Goal: Communication & Community: Answer question/provide support

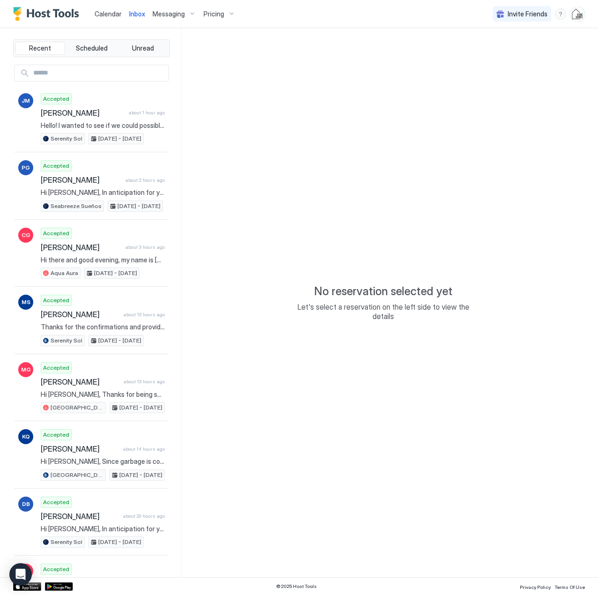
type textarea "*"
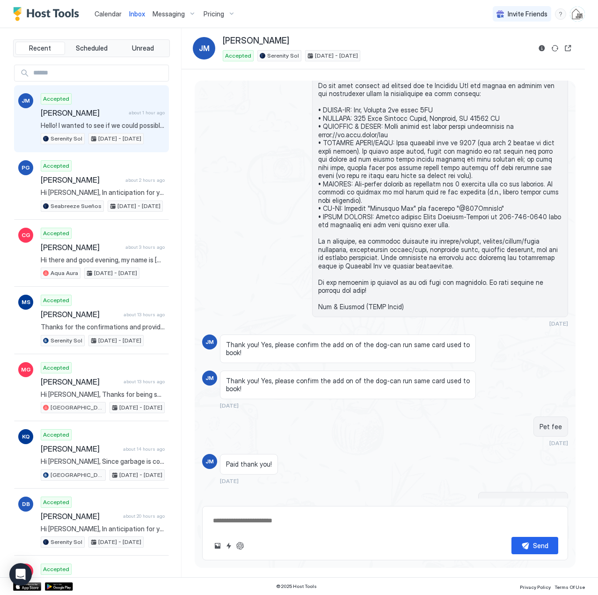
scroll to position [772, 0]
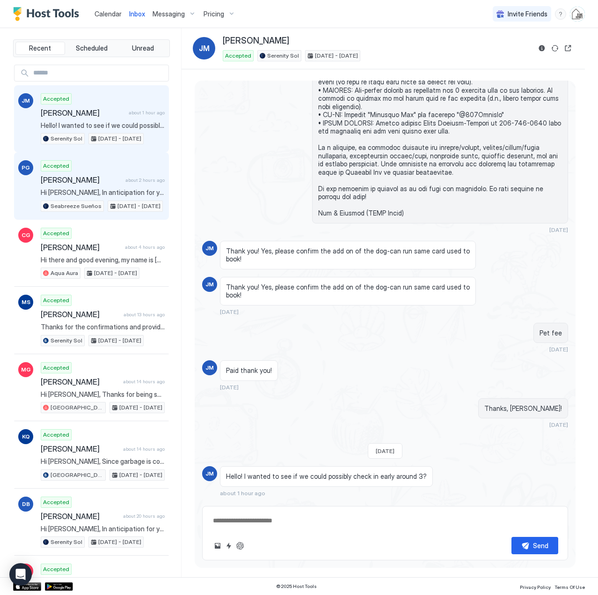
click at [86, 181] on span "[PERSON_NAME]" at bounding box center [81, 179] width 81 height 9
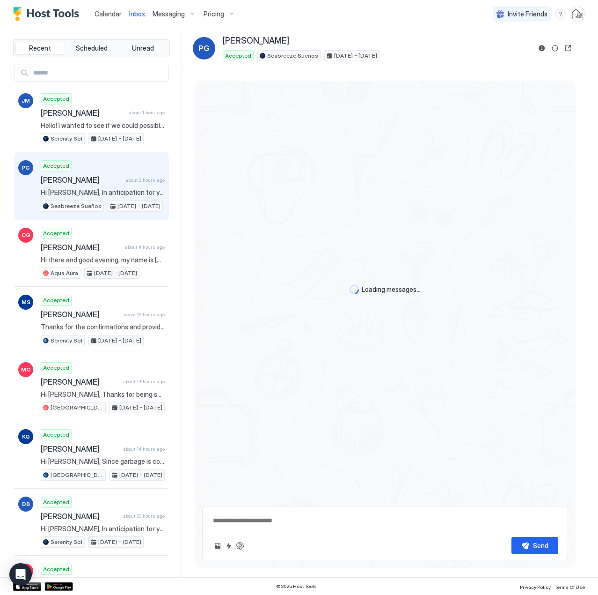
scroll to position [419, 0]
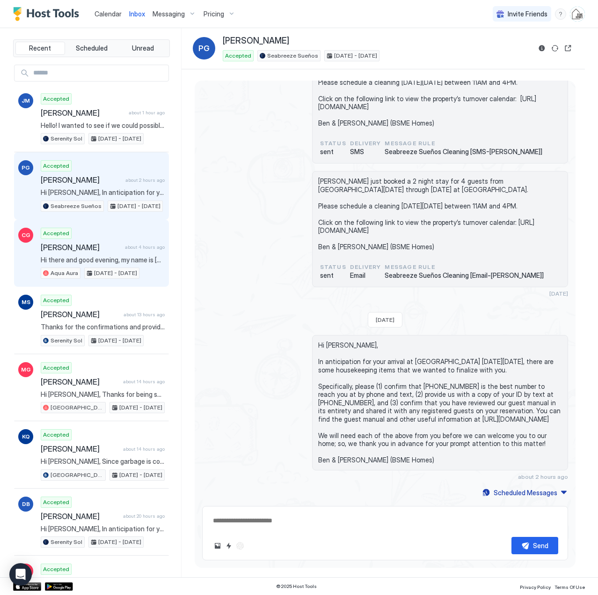
click at [108, 252] on div "Accepted [PERSON_NAME] about 4 hours ago Hi there and good evening, my name is …" at bounding box center [103, 254] width 124 height 52
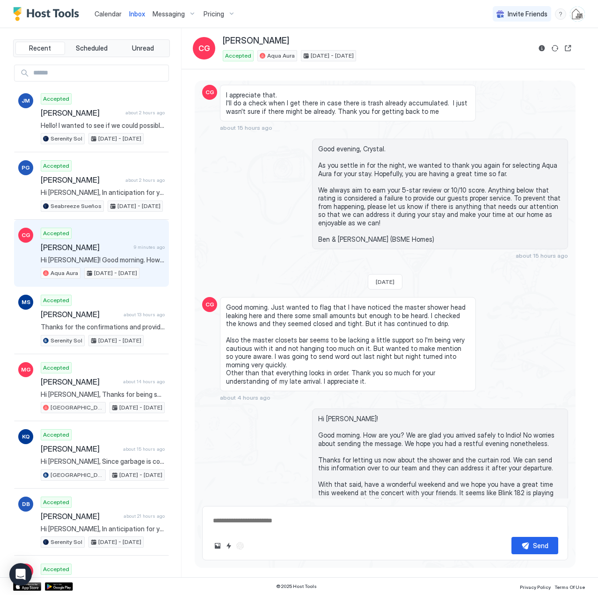
scroll to position [2309, 0]
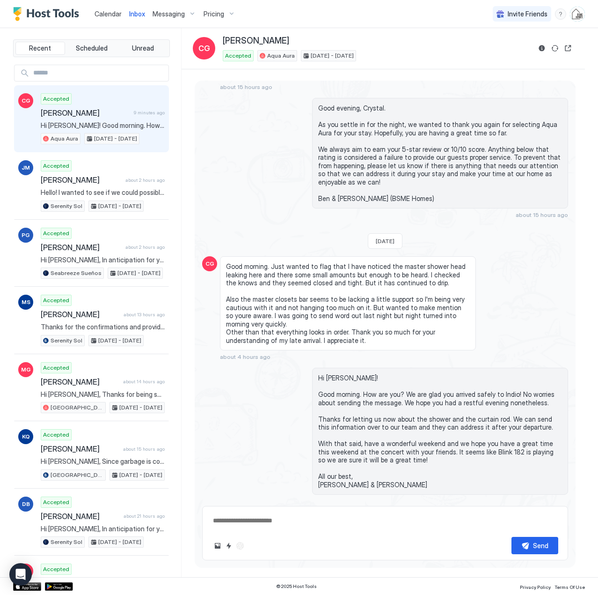
click at [103, 117] on span "[PERSON_NAME]" at bounding box center [85, 112] width 89 height 9
click at [103, 12] on span "Calendar" at bounding box center [108, 14] width 27 height 8
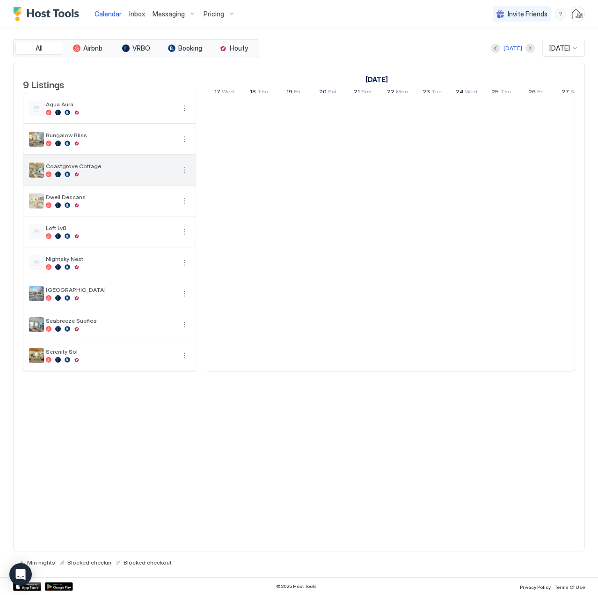
scroll to position [0, 520]
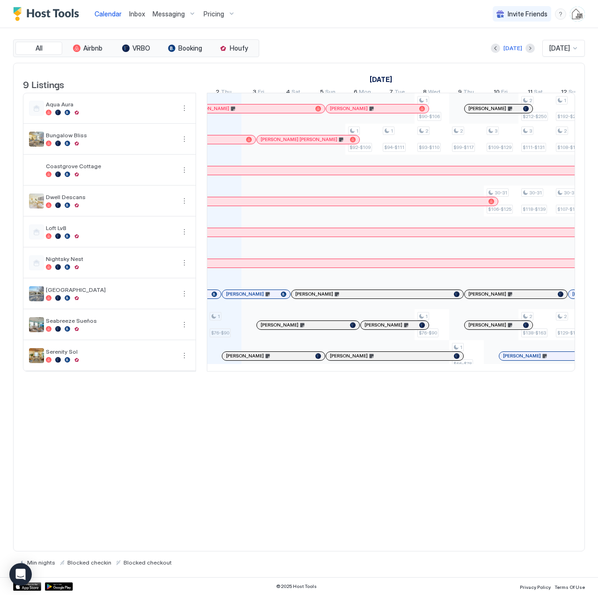
click at [134, 12] on span "Inbox" at bounding box center [137, 14] width 16 height 8
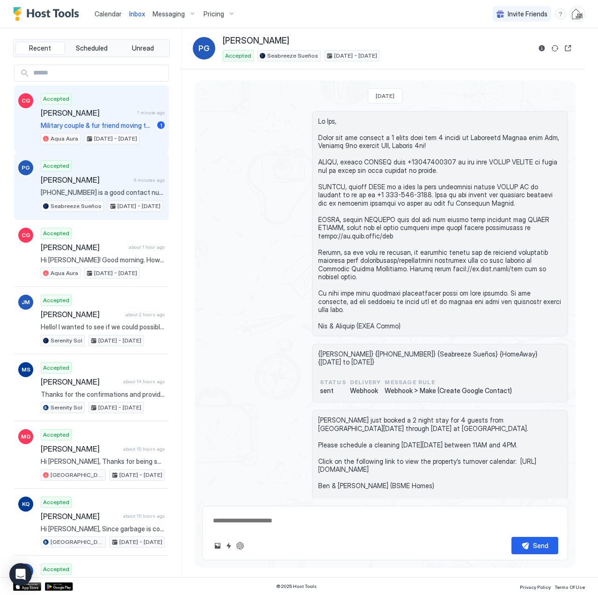
click at [85, 118] on div "Accepted [PERSON_NAME] 1 minute ago Military couple & fur friend moving to [GEO…" at bounding box center [103, 119] width 124 height 52
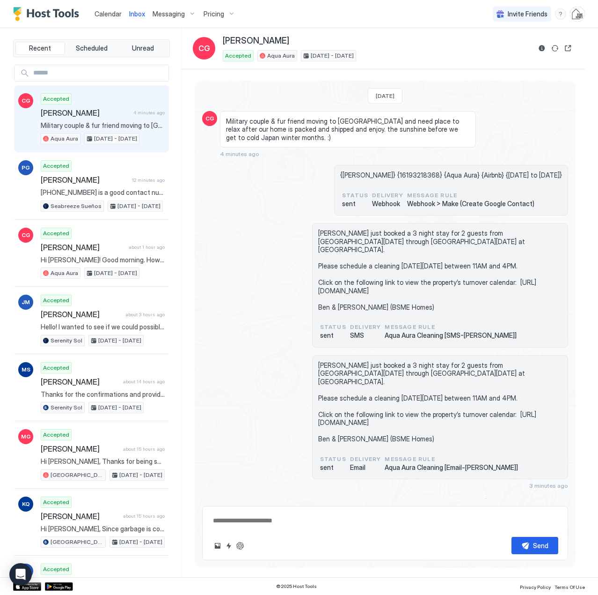
click at [80, 122] on span "Military couple & fur friend moving to [GEOGRAPHIC_DATA] and need place to rela…" at bounding box center [103, 125] width 124 height 8
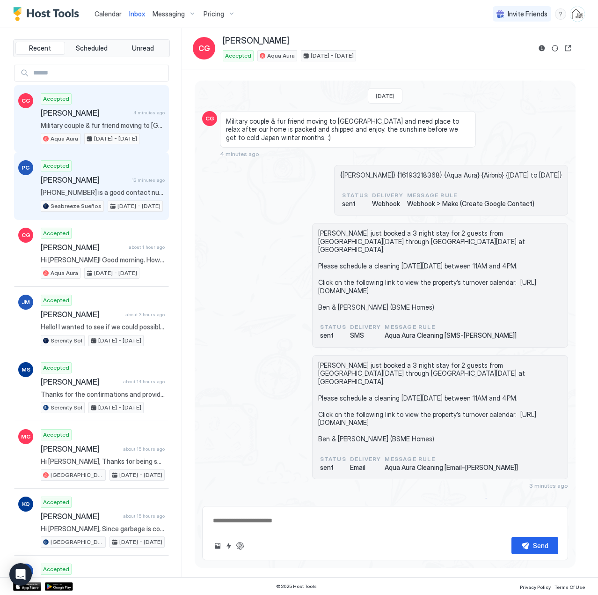
click at [76, 185] on div "Accepted [PERSON_NAME] 12 minutes ago [PHONE_NUMBER] is a good contact number, …" at bounding box center [103, 186] width 124 height 52
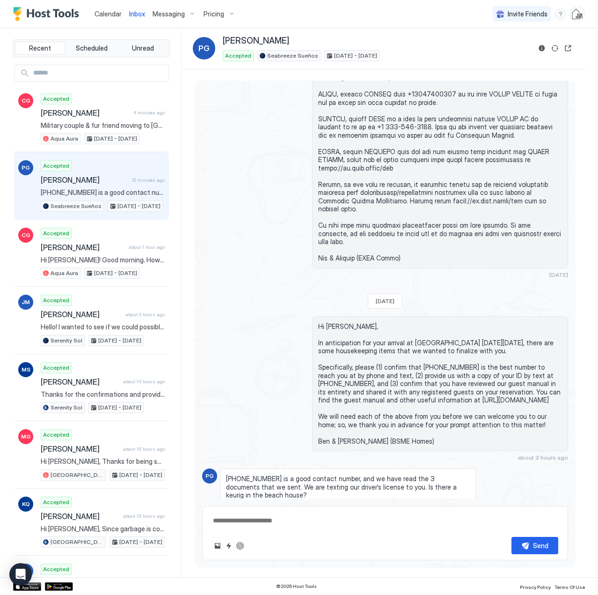
scroll to position [441, 0]
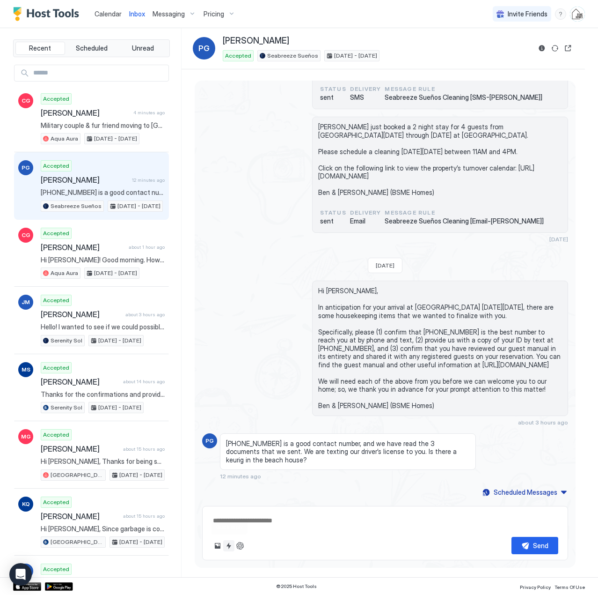
click at [230, 544] on button "Quick reply" at bounding box center [228, 545] width 11 height 11
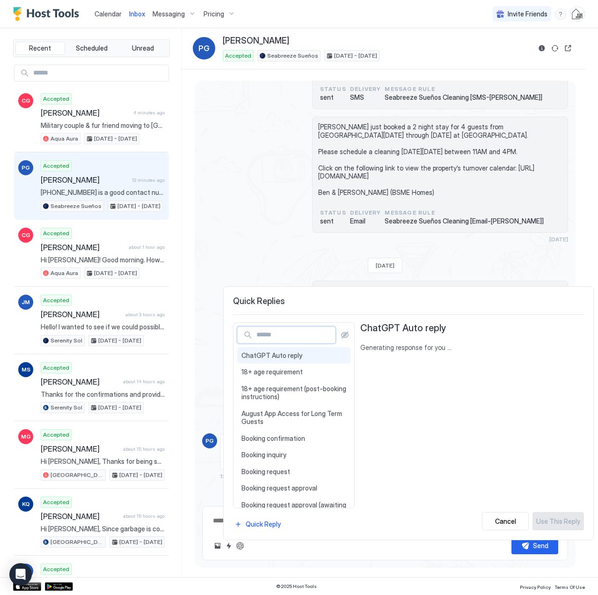
click at [278, 335] on input "Input Field" at bounding box center [294, 335] width 82 height 16
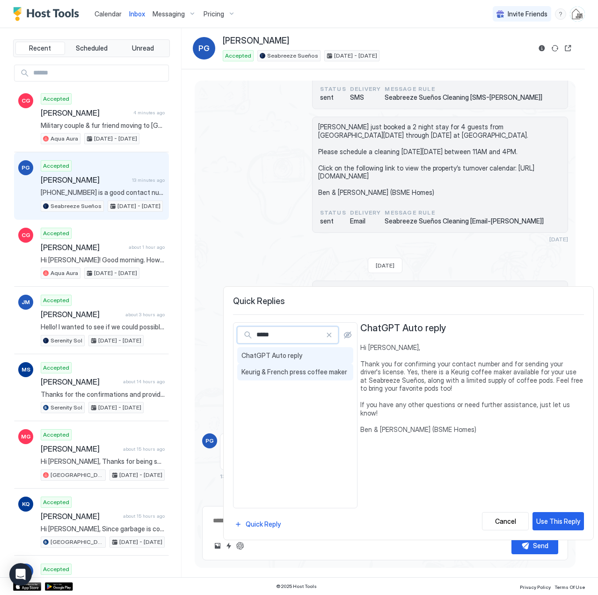
type input "*****"
click at [251, 374] on span "Keurig & French press coffee maker" at bounding box center [296, 372] width 108 height 8
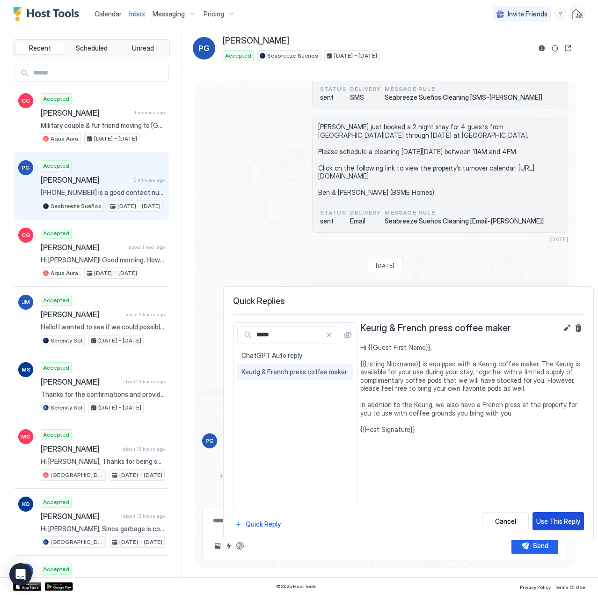
click at [544, 522] on div "Use This Reply" at bounding box center [559, 521] width 44 height 10
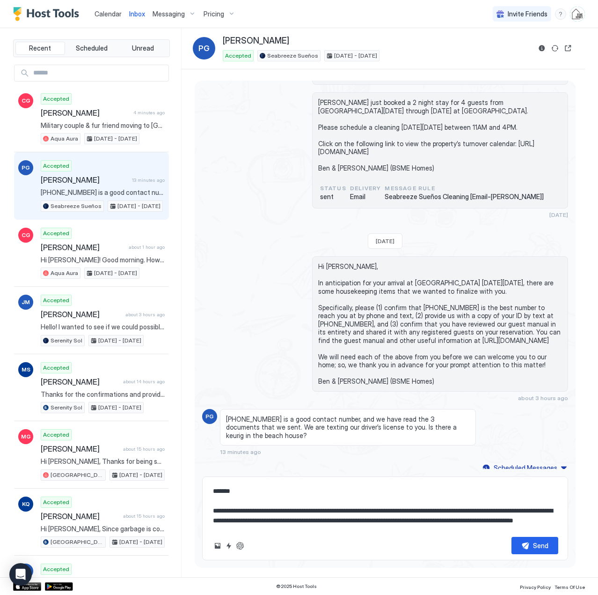
click at [252, 511] on textarea "**********" at bounding box center [385, 505] width 346 height 47
type textarea "**********"
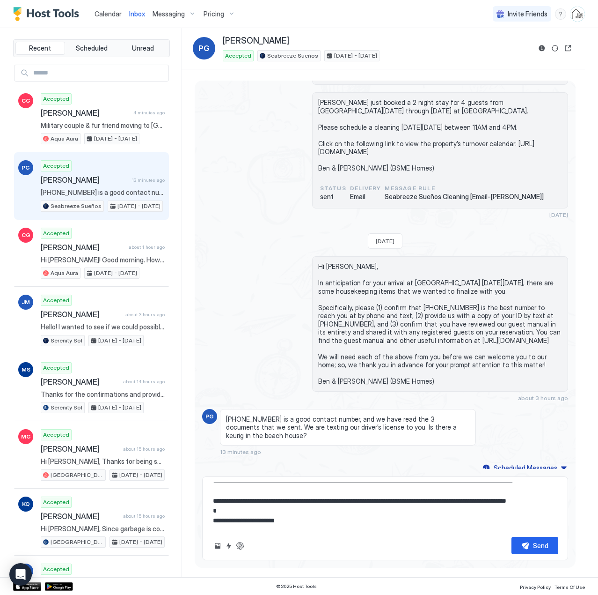
scroll to position [54, 0]
click at [538, 547] on div "Send" at bounding box center [540, 545] width 15 height 10
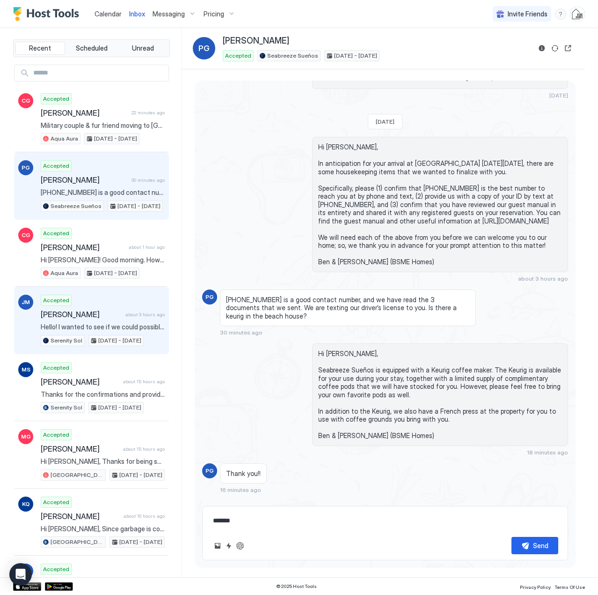
scroll to position [598, 0]
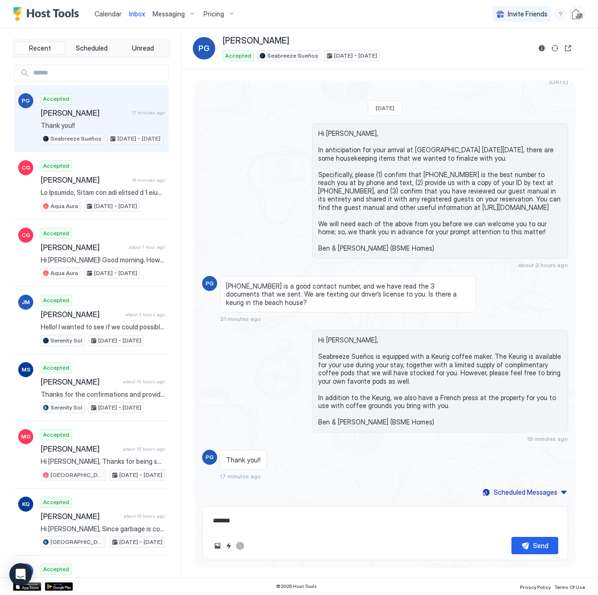
click at [235, 429] on div "Hi [PERSON_NAME], Seabreeze Sueños is equipped with a Keurig coffee maker. The …" at bounding box center [385, 386] width 366 height 112
click at [542, 50] on button "Reservation information" at bounding box center [542, 48] width 11 height 11
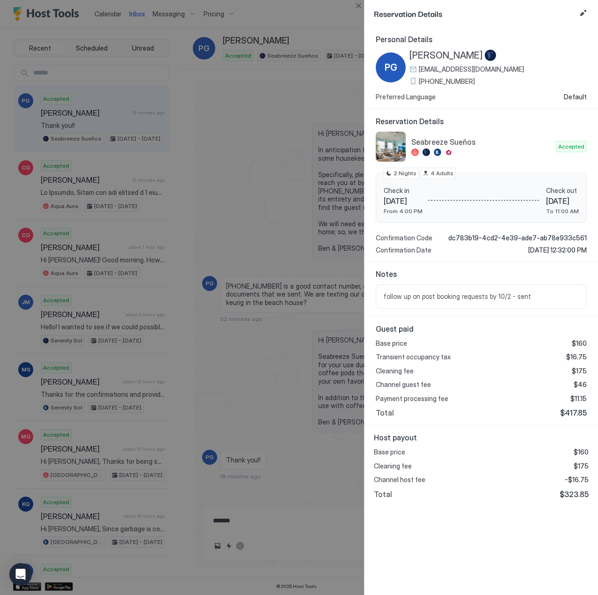
click at [445, 84] on span "[PHONE_NUMBER]" at bounding box center [447, 81] width 56 height 8
click at [355, 7] on button "Close" at bounding box center [358, 5] width 11 height 11
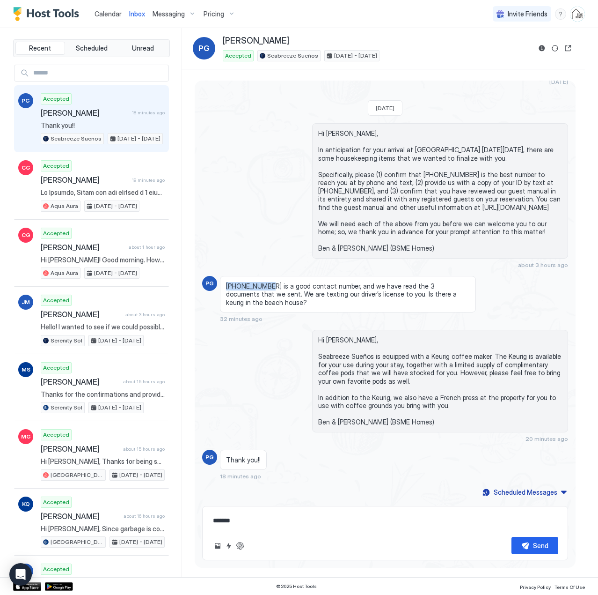
drag, startPoint x: 268, startPoint y: 285, endPoint x: 218, endPoint y: 284, distance: 50.1
click at [218, 284] on div "PG [PHONE_NUMBER] is a good contact number, and we have read the 3 documents th…" at bounding box center [385, 299] width 366 height 47
copy div "[PHONE_NUMBER]"
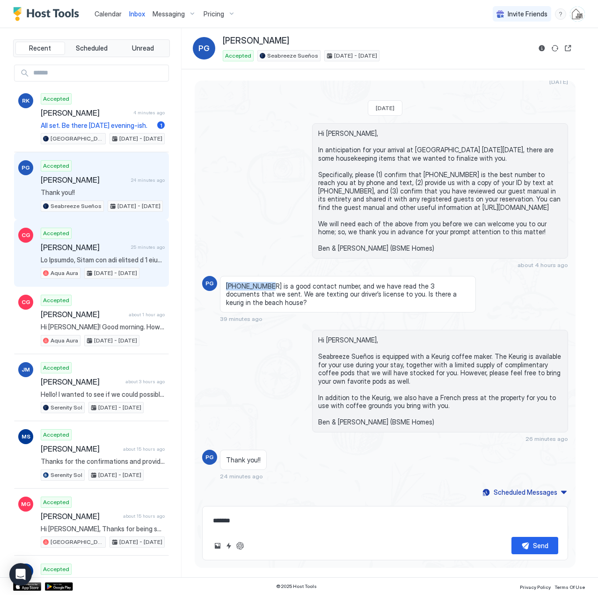
copy div "[PHONE_NUMBER]"
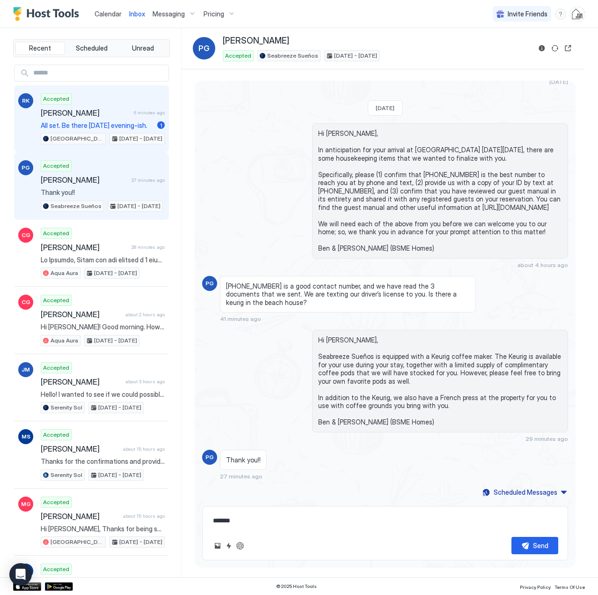
click at [96, 112] on span "[PERSON_NAME]" at bounding box center [85, 112] width 89 height 9
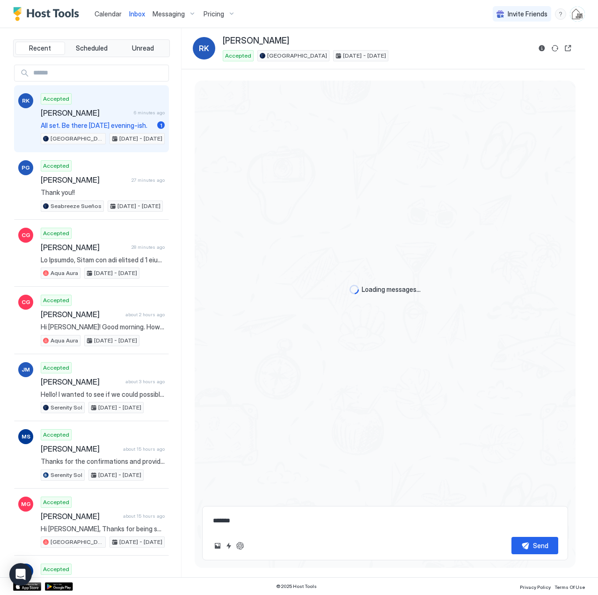
scroll to position [799, 0]
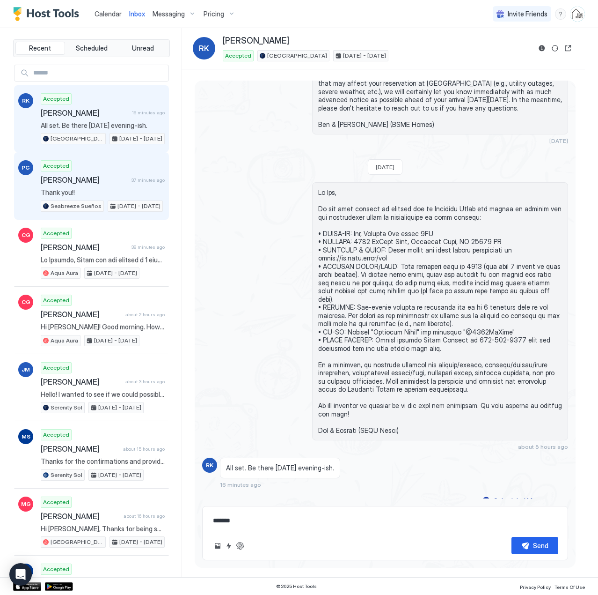
click at [77, 177] on span "[PERSON_NAME]" at bounding box center [84, 179] width 87 height 9
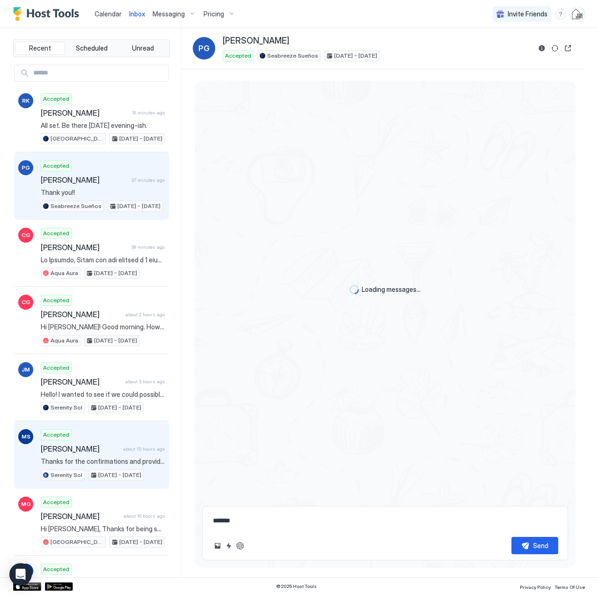
scroll to position [630, 0]
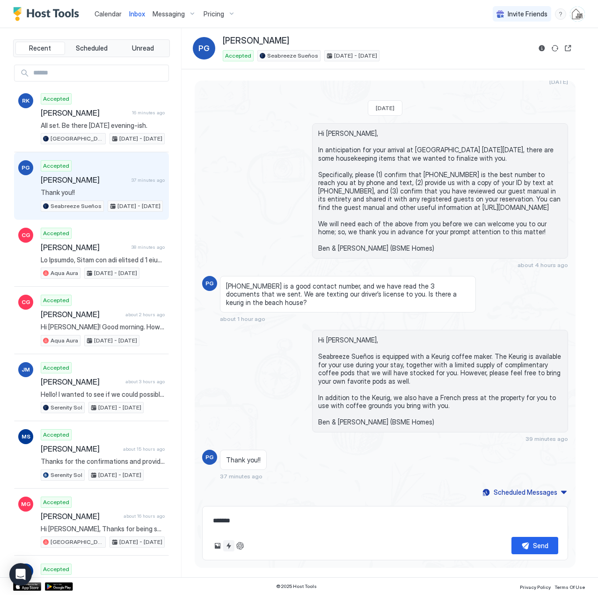
click at [232, 547] on button "Quick reply" at bounding box center [228, 545] width 11 height 11
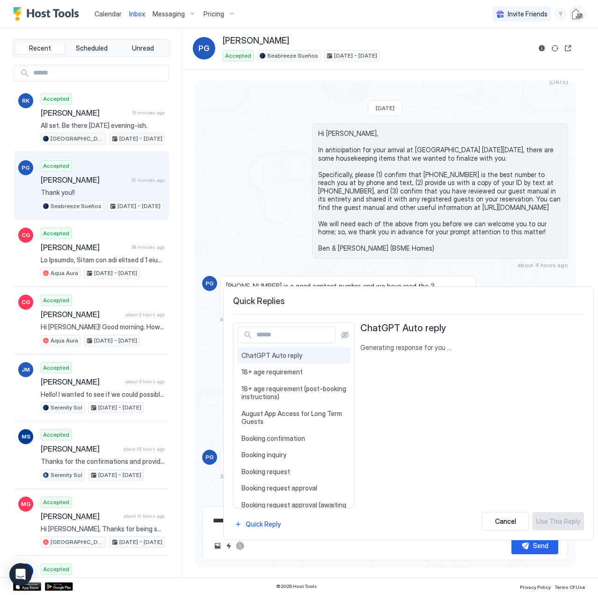
click at [542, 49] on div at bounding box center [299, 297] width 598 height 595
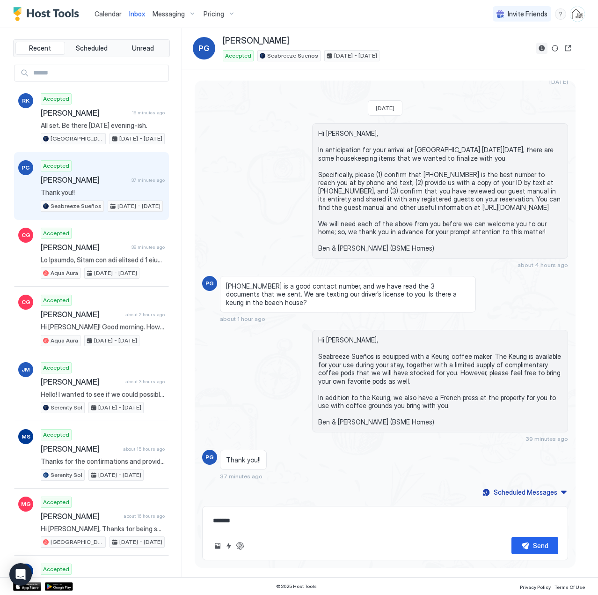
click at [542, 49] on button "Reservation information" at bounding box center [542, 48] width 11 height 11
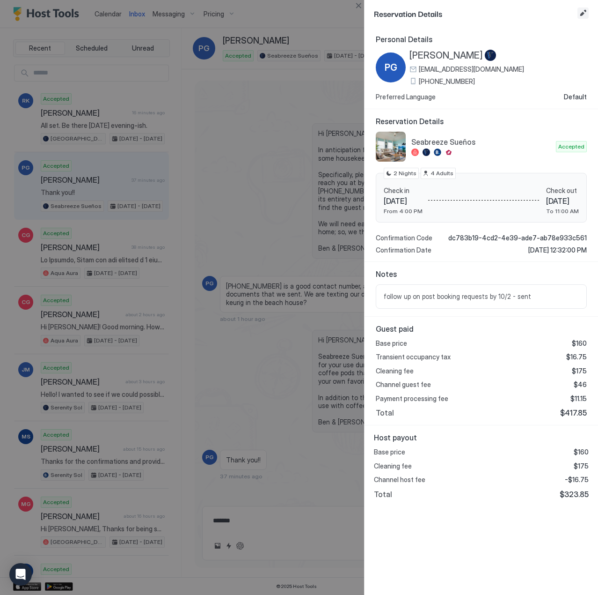
click at [581, 12] on button "Edit reservation" at bounding box center [583, 12] width 11 height 11
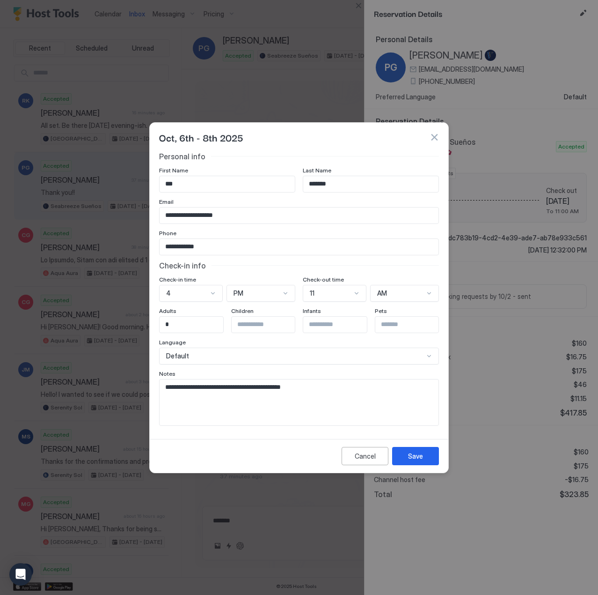
click at [314, 393] on textarea "**********" at bounding box center [299, 402] width 279 height 46
type textarea "**********"
click at [412, 461] on button "Save" at bounding box center [415, 456] width 47 height 18
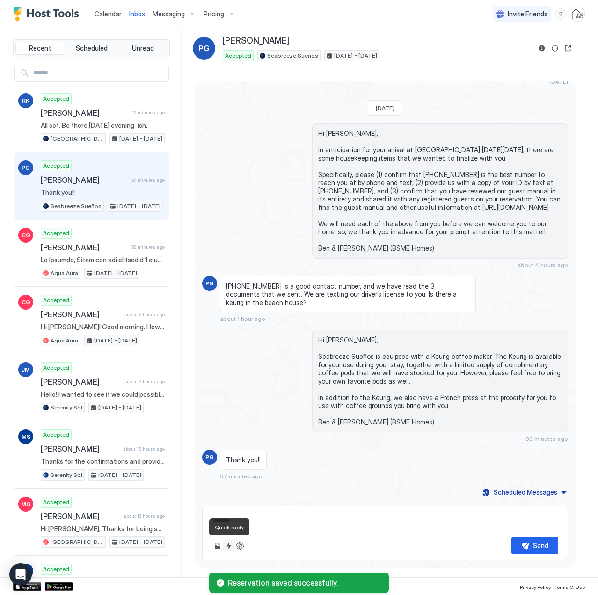
click at [229, 546] on button "Quick reply" at bounding box center [228, 545] width 11 height 11
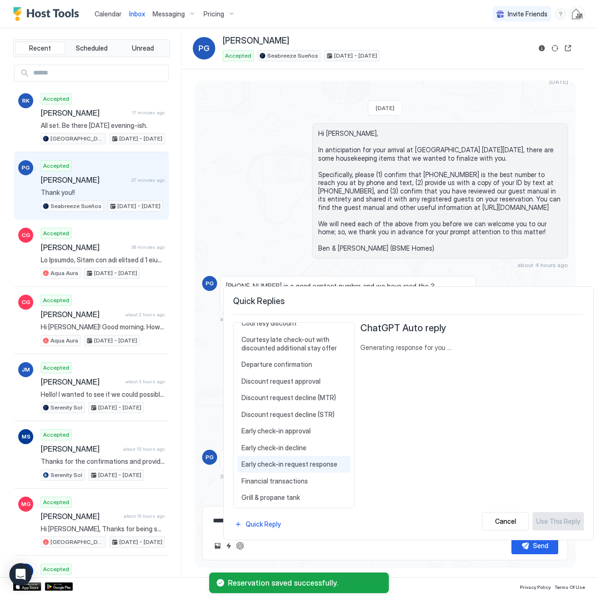
scroll to position [375, 0]
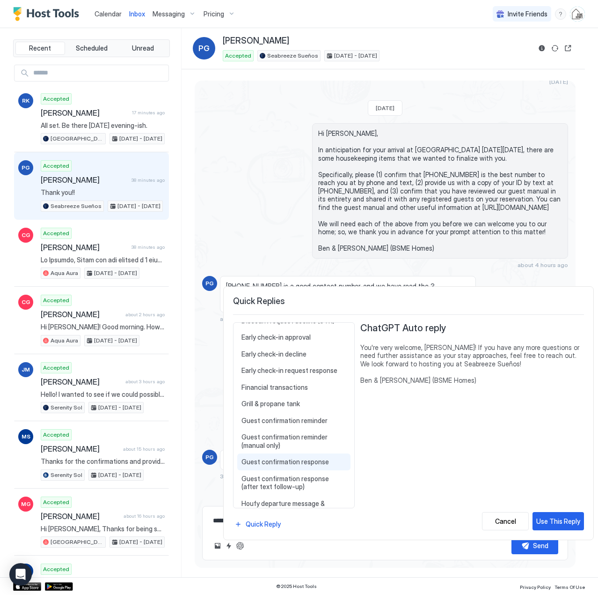
click at [277, 463] on span "Guest confirmation response" at bounding box center [294, 461] width 105 height 8
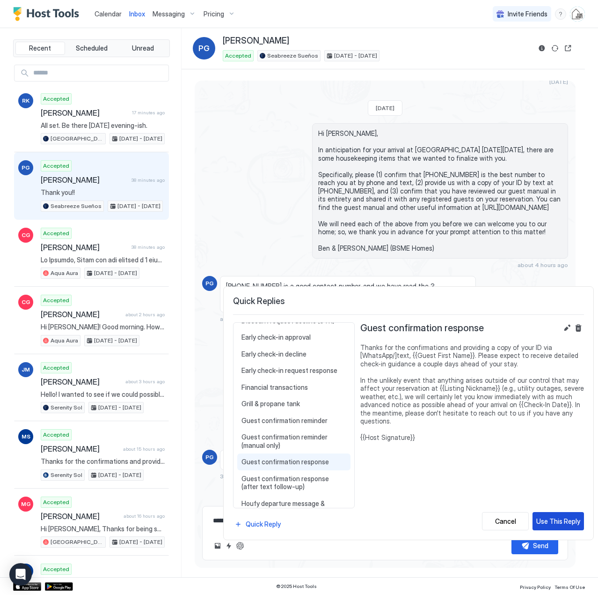
click at [563, 516] on div "Use This Reply" at bounding box center [559, 521] width 44 height 10
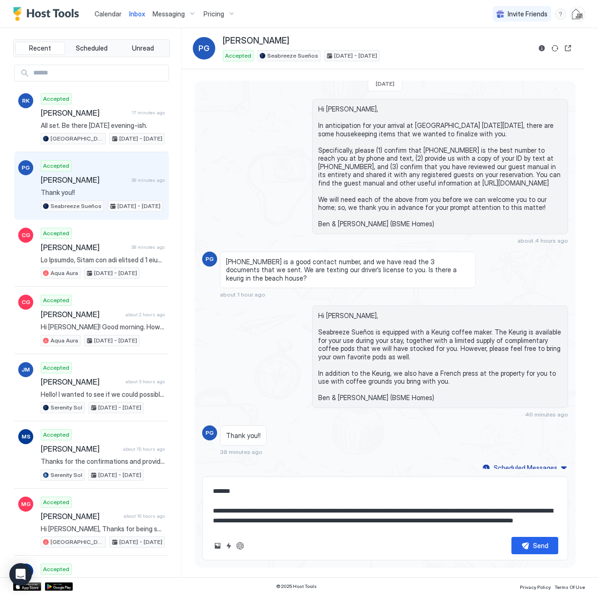
click at [299, 491] on textarea "**********" at bounding box center [385, 505] width 346 height 47
click at [371, 489] on textarea "**********" at bounding box center [385, 505] width 346 height 47
drag, startPoint x: 393, startPoint y: 489, endPoint x: 518, endPoint y: 530, distance: 131.8
click at [393, 490] on textarea "**********" at bounding box center [385, 505] width 346 height 47
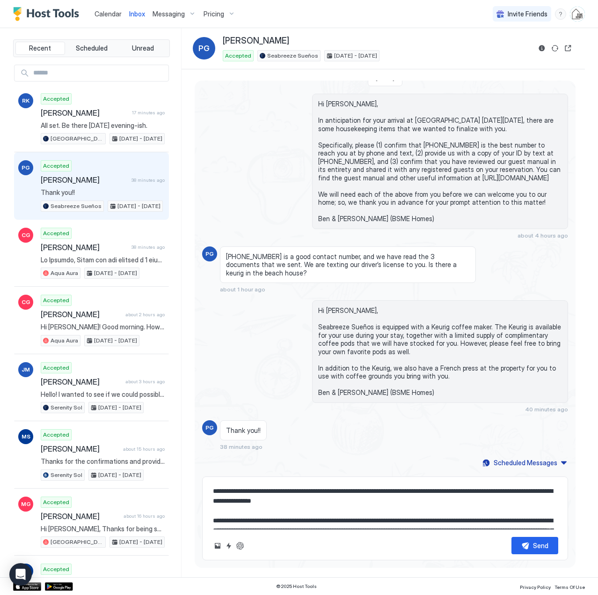
scroll to position [628, 0]
type textarea "**********"
click at [498, 463] on div "Scheduled Messages" at bounding box center [526, 462] width 64 height 10
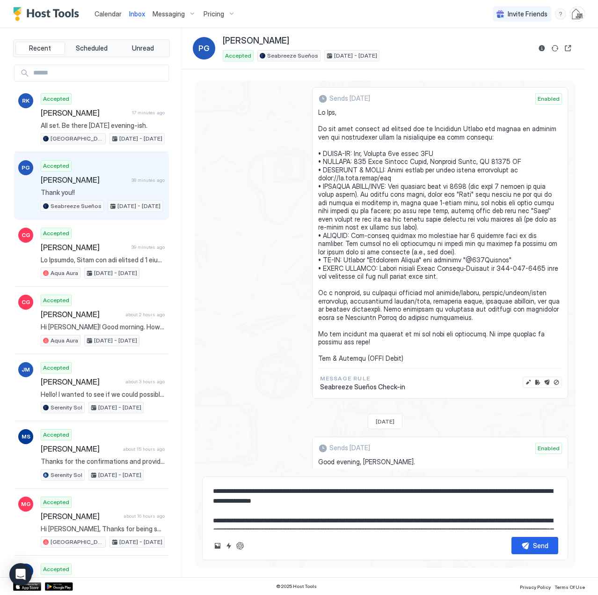
scroll to position [1192, 0]
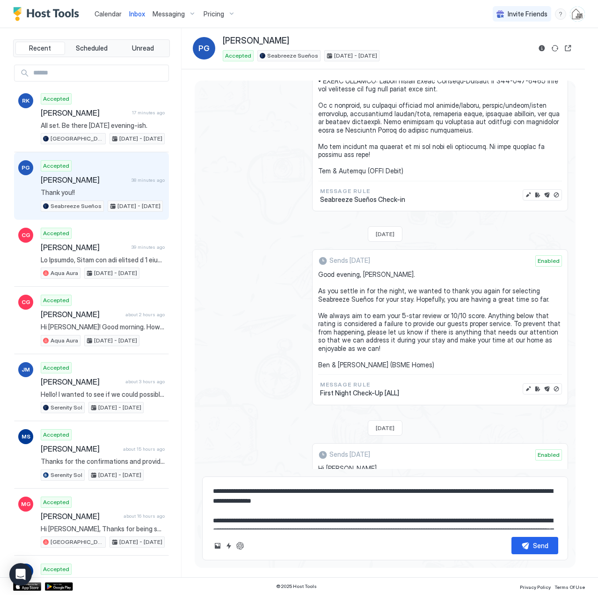
click at [293, 513] on textarea "**********" at bounding box center [385, 505] width 346 height 47
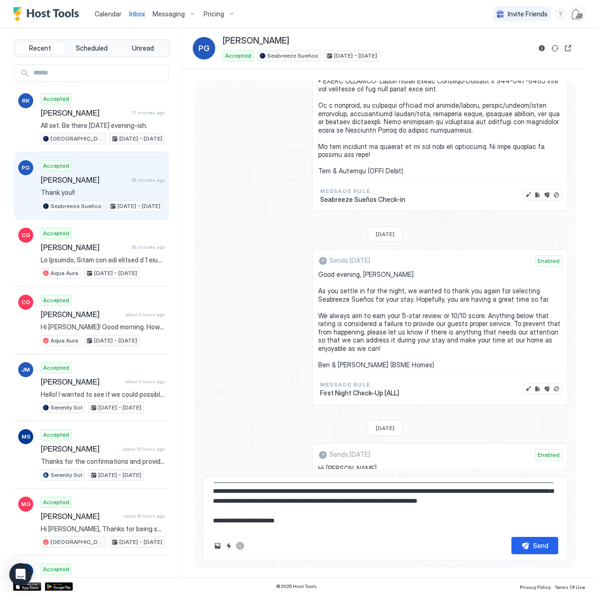
scroll to position [0, 0]
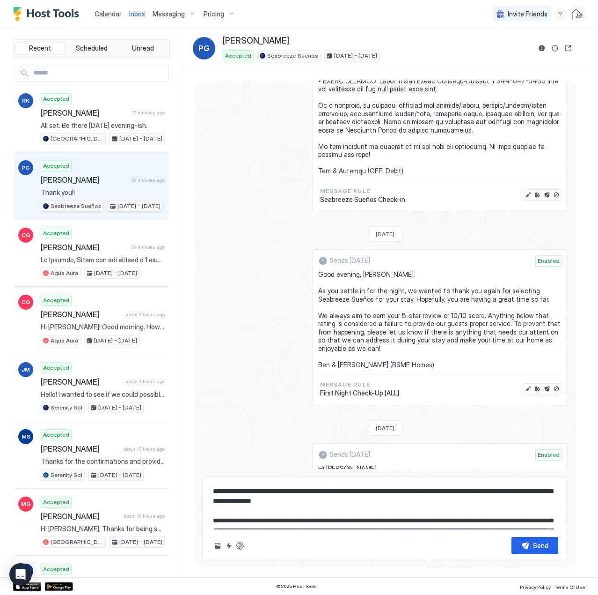
click at [250, 501] on textarea "**********" at bounding box center [385, 505] width 346 height 47
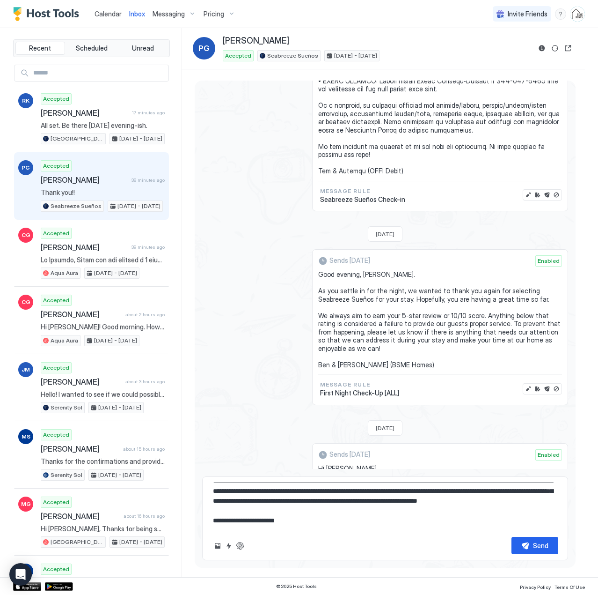
scroll to position [49, 0]
click at [523, 548] on button "Send" at bounding box center [535, 545] width 47 height 17
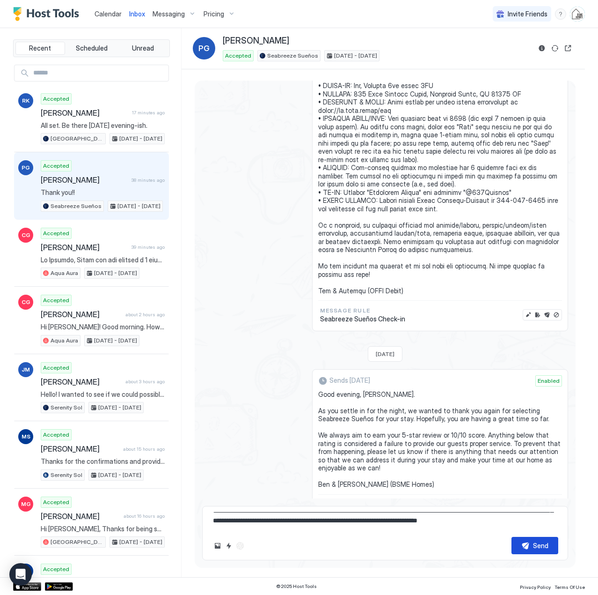
scroll to position [1303, 0]
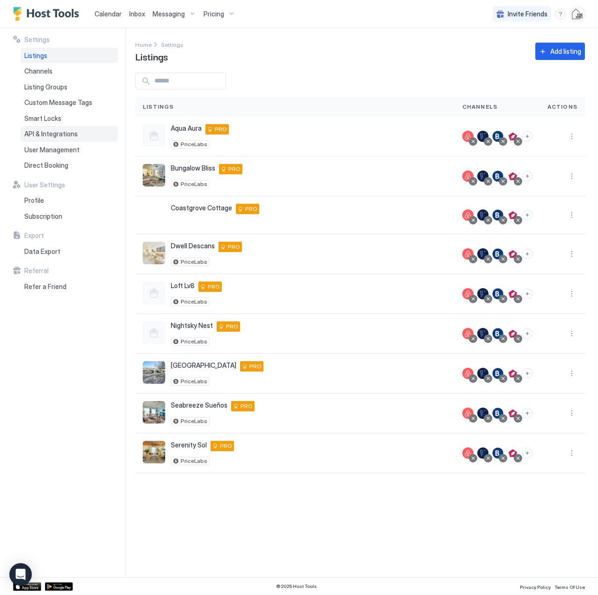
click at [43, 128] on div "API & Integrations" at bounding box center [69, 134] width 97 height 16
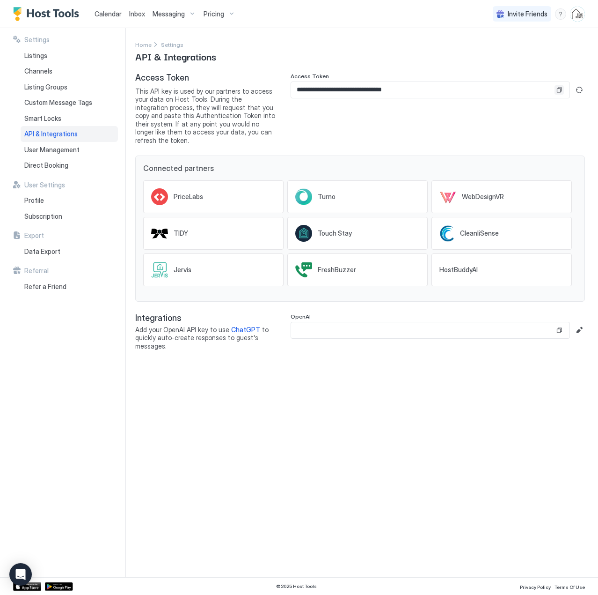
click at [560, 91] on button "Copy" at bounding box center [559, 89] width 9 height 9
